Goal: Information Seeking & Learning: Learn about a topic

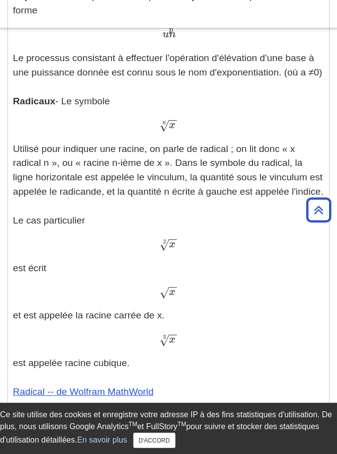
scroll to position [371, 0]
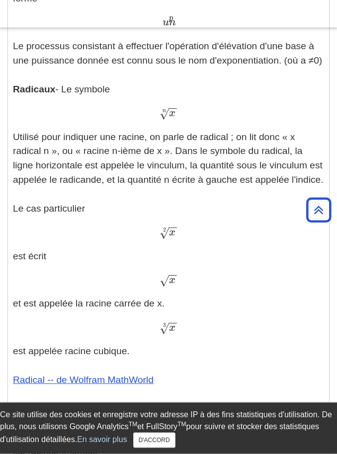
click at [181, 277] on div "x − − √ x" at bounding box center [168, 281] width 311 height 14
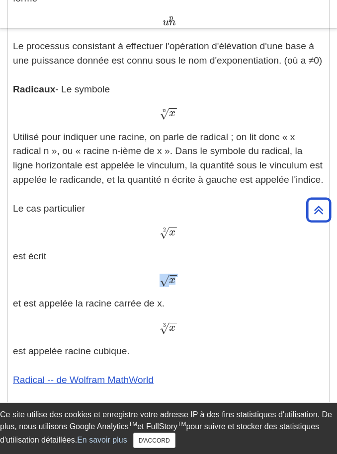
click at [174, 280] on font "x" at bounding box center [172, 280] width 6 height 11
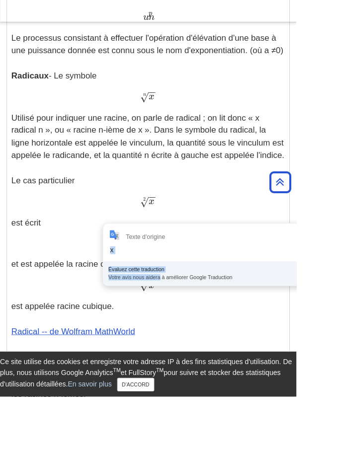
drag, startPoint x: 174, startPoint y: 280, endPoint x: 181, endPoint y: 318, distance: 39.4
click at [177, 337] on p "Exposants - Un exposant est la puissance p dans une expression de la forme un p…" at bounding box center [168, 303] width 311 height 653
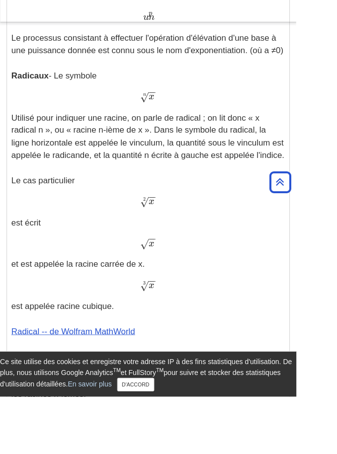
scroll to position [375, 0]
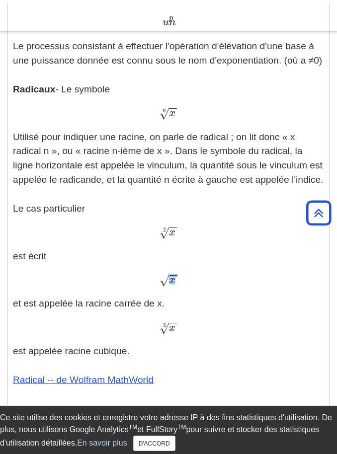
drag, startPoint x: 177, startPoint y: 280, endPoint x: 0, endPoint y: -372, distance: 675.5
click at [164, 280] on font "√" at bounding box center [163, 277] width 9 height 13
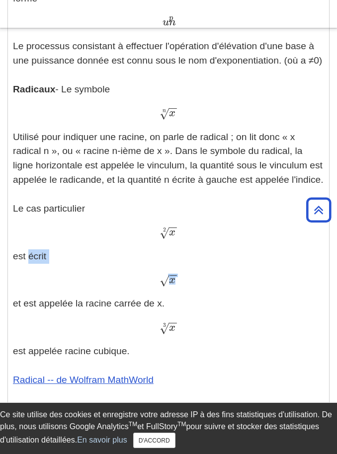
click at [164, 280] on font "√" at bounding box center [163, 280] width 9 height 13
click at [174, 280] on font "x" at bounding box center [172, 280] width 6 height 11
drag, startPoint x: 182, startPoint y: 277, endPoint x: 162, endPoint y: 276, distance: 20.4
click at [162, 276] on div "x − − √ x" at bounding box center [168, 280] width 311 height 14
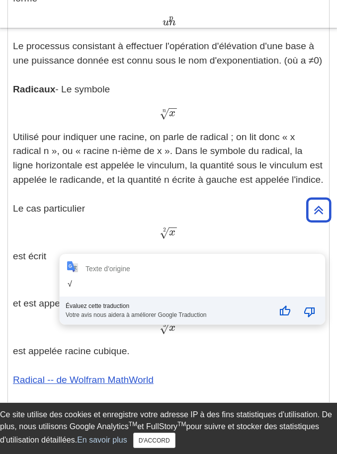
copy span "√"
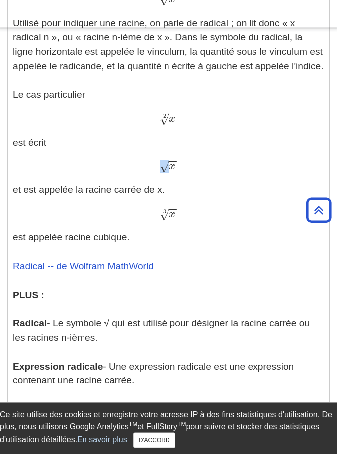
scroll to position [491, 0]
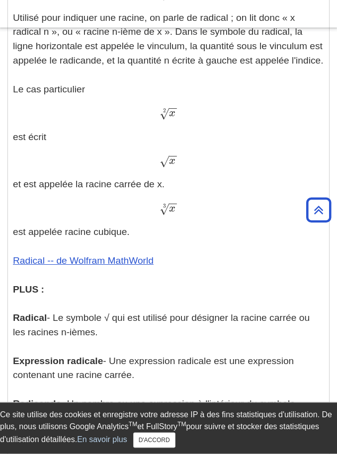
click at [111, 313] on font "- Le symbole √ qui est utilisé pour désigner la racine carrée ou les racines n-…" at bounding box center [161, 325] width 296 height 25
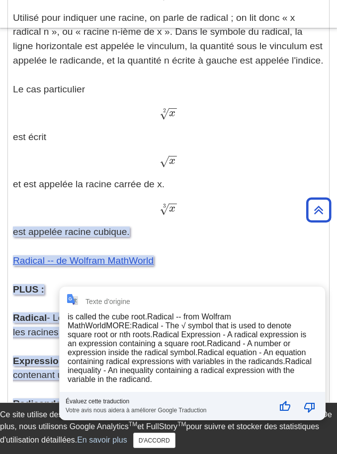
copy font "√"
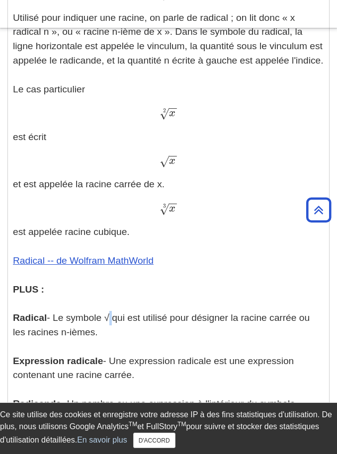
scroll to position [523, 0]
